Goal: Task Accomplishment & Management: Complete application form

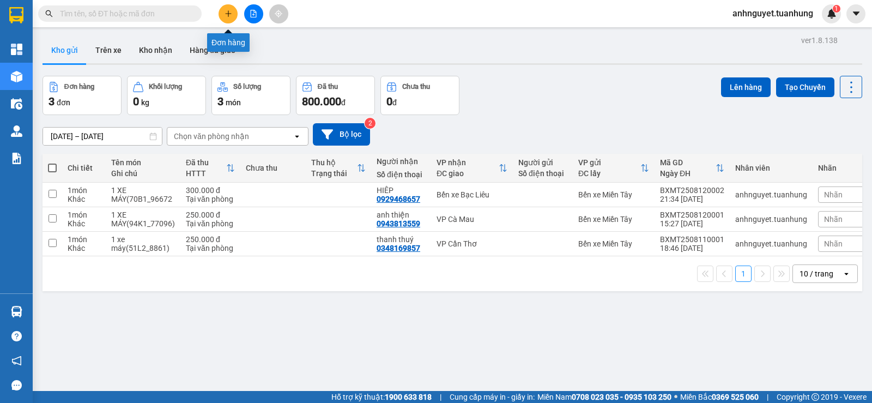
click at [223, 13] on button at bounding box center [227, 13] width 19 height 19
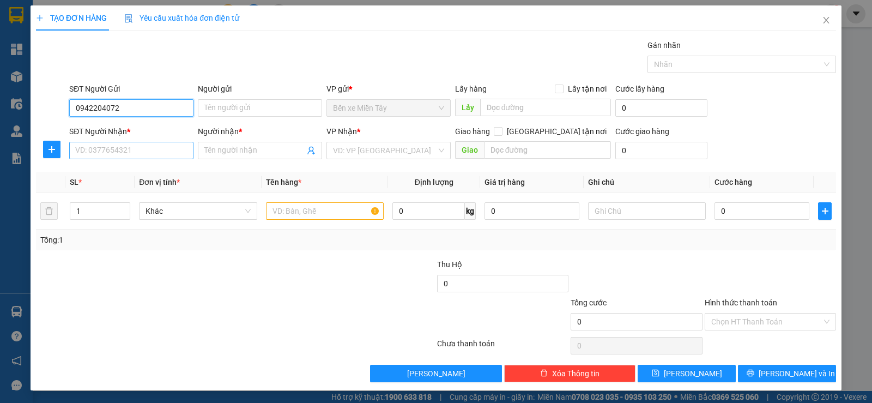
type input "0942204072"
click at [96, 152] on input "SĐT Người Nhận *" at bounding box center [131, 150] width 124 height 17
type input "0942204072"
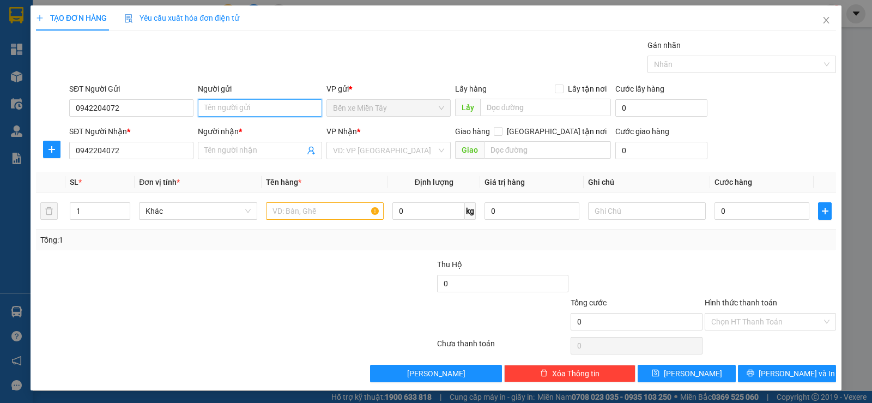
click at [210, 107] on input "Người gửi" at bounding box center [260, 107] width 124 height 17
type input "nguyễn văn bằng"
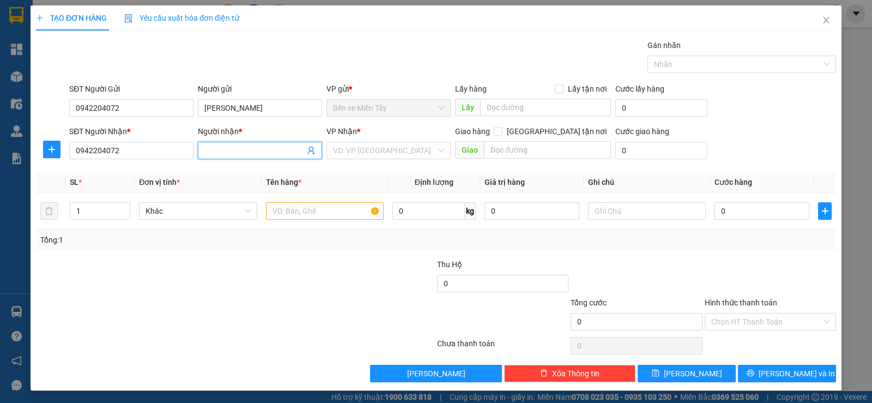
click at [210, 151] on input "Người nhận *" at bounding box center [254, 150] width 100 height 12
type input "nguyễn văn bằng"
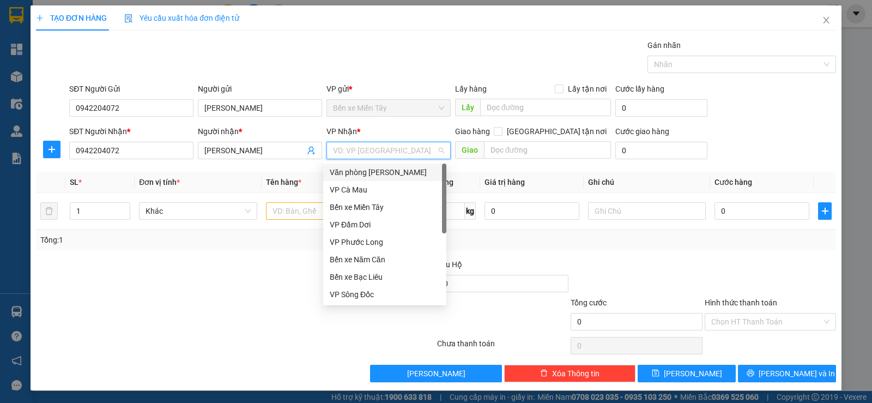
click at [346, 152] on input "search" at bounding box center [384, 150] width 103 height 16
click at [358, 279] on div "Bến xe Bạc Liêu" at bounding box center [385, 277] width 110 height 12
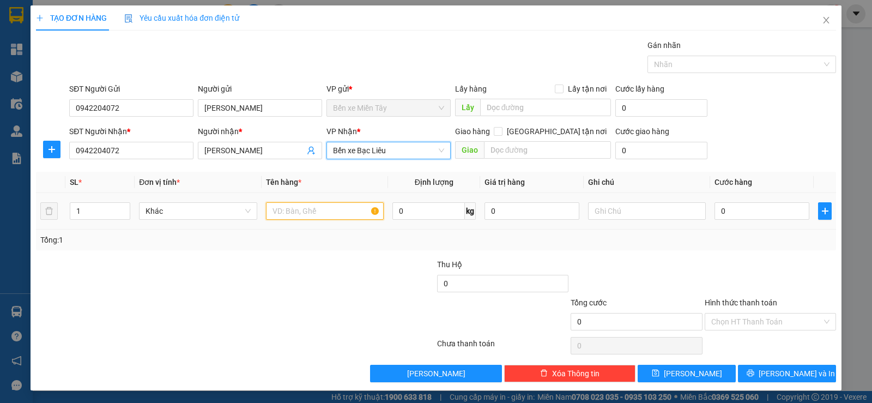
click at [272, 215] on input "text" at bounding box center [325, 210] width 118 height 17
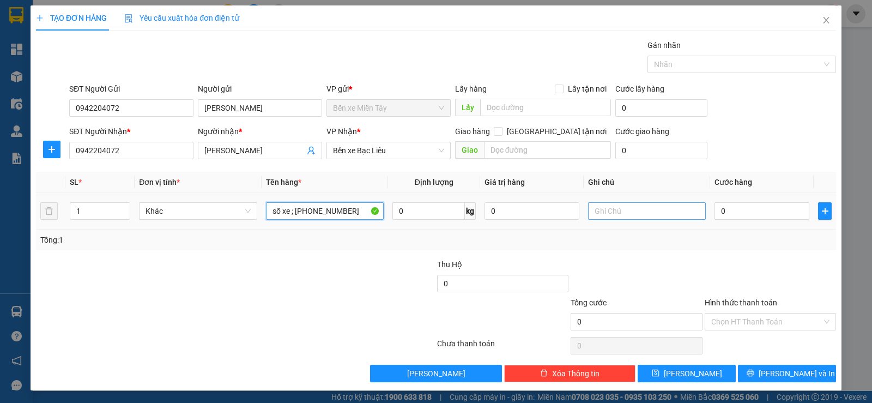
type input "số xe ; 71-63-52101"
click at [594, 209] on input "text" at bounding box center [647, 210] width 118 height 17
type input "khách đi theo xe"
click at [735, 213] on input "0" at bounding box center [761, 210] width 95 height 17
type input "3"
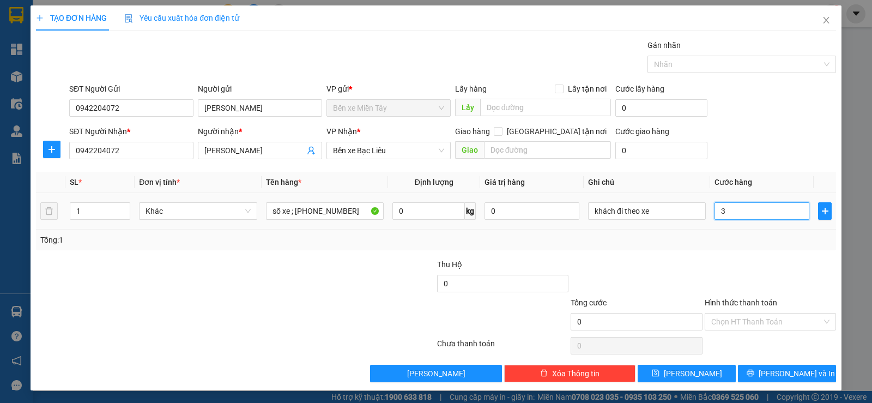
type input "3"
type input "35"
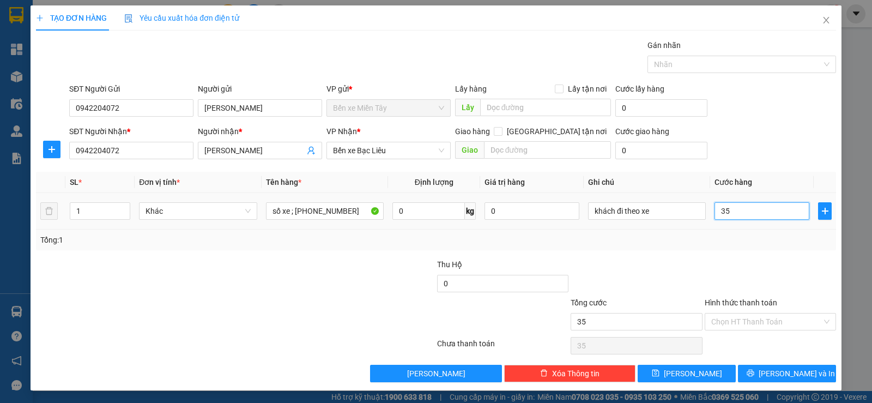
type input "350"
type input "3.500"
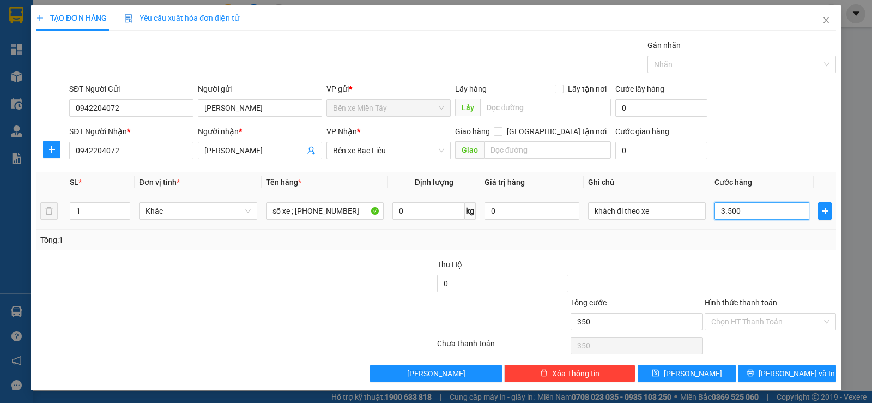
type input "3.500"
type input "35.000"
type input "350.000"
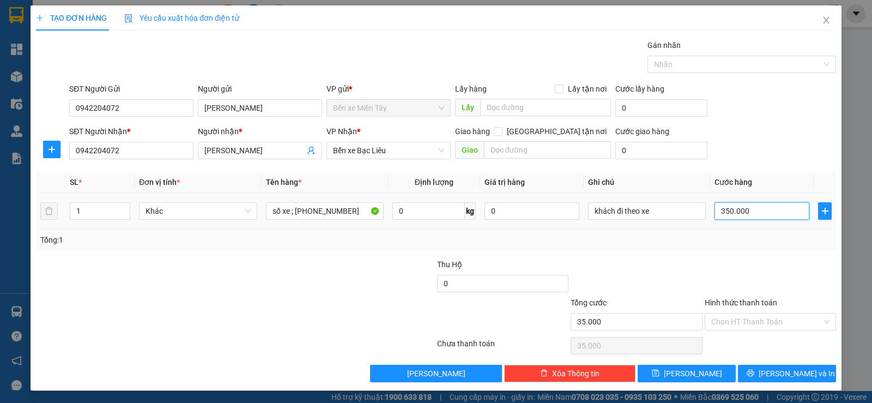
type input "350.000"
click at [744, 328] on input "Hình thức thanh toán" at bounding box center [766, 321] width 111 height 16
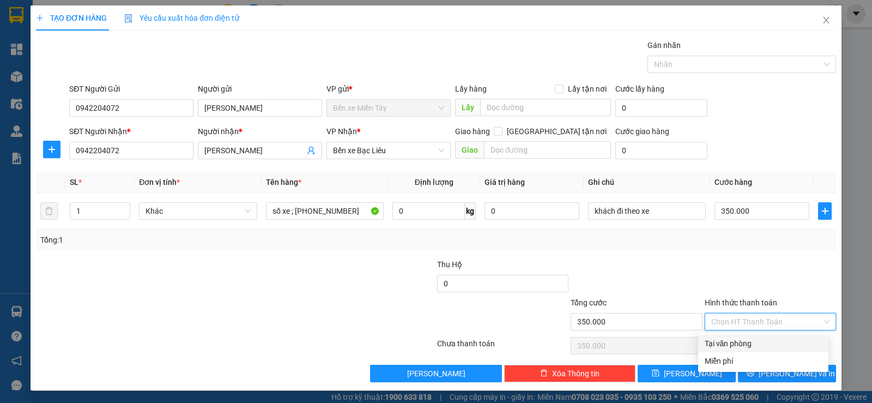
click at [738, 343] on div "Tại văn phòng" at bounding box center [762, 343] width 117 height 12
type input "0"
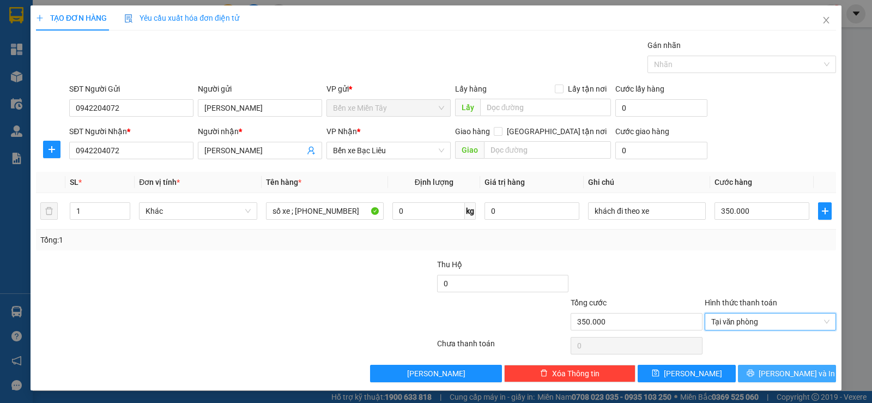
click at [767, 370] on button "Lưu và In" at bounding box center [787, 372] width 98 height 17
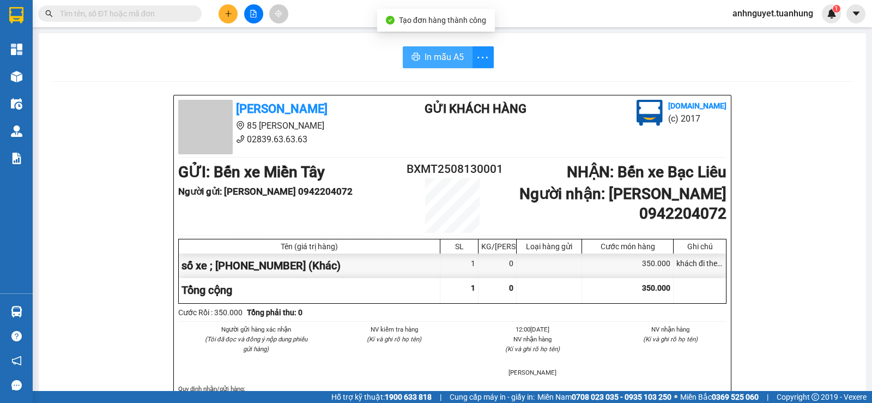
click at [452, 54] on span "In mẫu A5" at bounding box center [443, 57] width 39 height 14
